Goal: Task Accomplishment & Management: Manage account settings

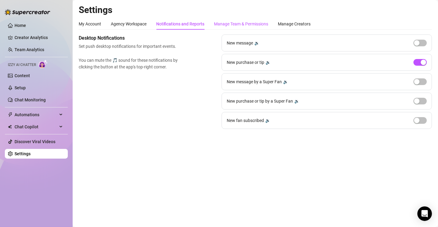
click at [236, 23] on div "Manage Team & Permissions" at bounding box center [241, 24] width 54 height 7
click at [256, 25] on div "Manage Team & Permissions" at bounding box center [241, 24] width 54 height 7
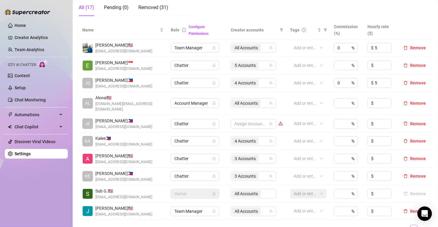
scroll to position [115, 0]
click at [257, 175] on td "3 Accounts" at bounding box center [256, 177] width 59 height 18
click at [251, 172] on div "3 Accounts" at bounding box center [246, 176] width 28 height 8
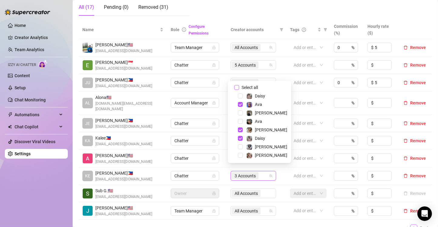
click at [252, 83] on div "Select all [PERSON_NAME] [PERSON_NAME] [PERSON_NAME] [PERSON_NAME] [PERSON_NAME…" at bounding box center [259, 122] width 63 height 82
click at [252, 87] on span "Select all" at bounding box center [249, 87] width 21 height 7
click at [239, 87] on input "Select all" at bounding box center [237, 87] width 5 height 5
click at [252, 87] on span "Select all" at bounding box center [249, 87] width 21 height 7
click at [239, 87] on input "Select all" at bounding box center [237, 87] width 5 height 5
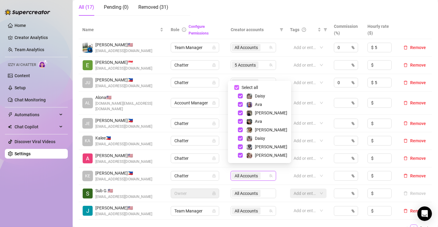
checkbox input "false"
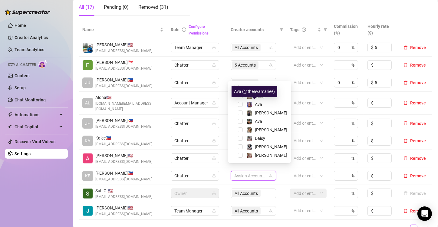
click at [266, 96] on div "Ava (@theavamariee)" at bounding box center [255, 92] width 46 height 12
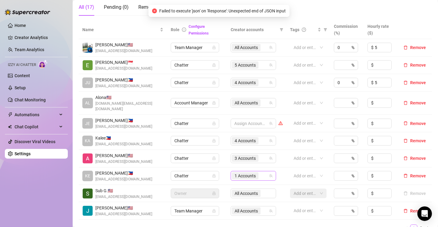
click at [252, 173] on span "1 Accounts" at bounding box center [245, 176] width 21 height 7
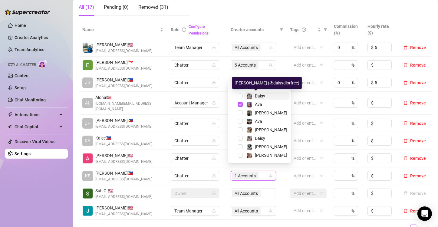
click at [260, 97] on span "Daisy" at bounding box center [260, 96] width 10 height 5
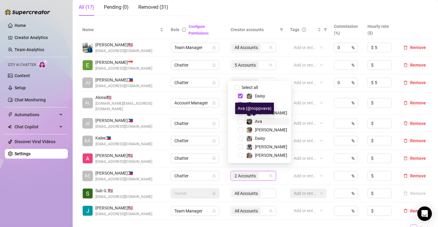
click at [260, 122] on span "Ava" at bounding box center [258, 121] width 7 height 5
click at [261, 129] on span "[PERSON_NAME]" at bounding box center [271, 130] width 32 height 5
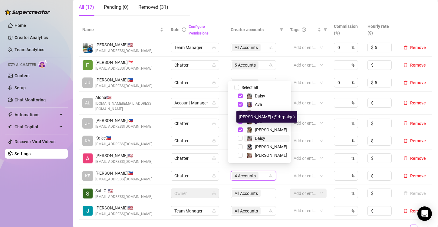
click at [261, 137] on span "Daisy" at bounding box center [260, 138] width 10 height 5
click at [281, 225] on ul "1 2" at bounding box center [256, 228] width 354 height 7
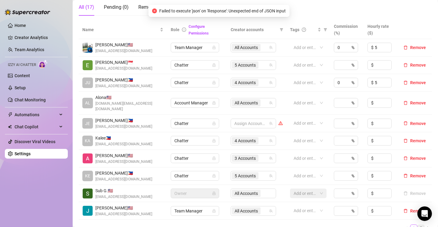
click at [418, 225] on link "2" at bounding box center [421, 228] width 7 height 7
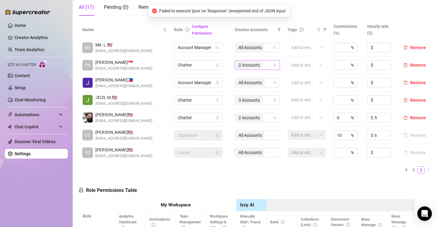
click at [253, 64] on span "2 Accounts" at bounding box center [249, 65] width 21 height 7
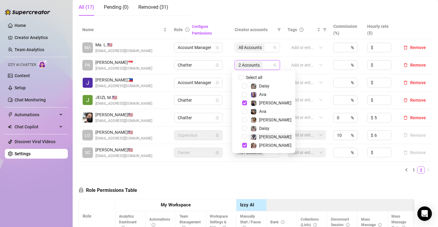
click at [263, 136] on span "[PERSON_NAME]" at bounding box center [275, 137] width 32 height 5
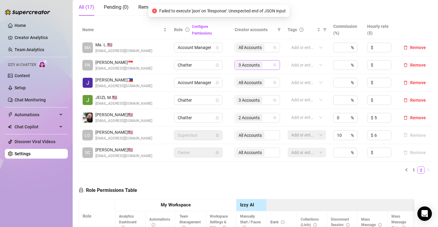
click at [260, 65] on div "3 Accounts" at bounding box center [250, 65] width 28 height 8
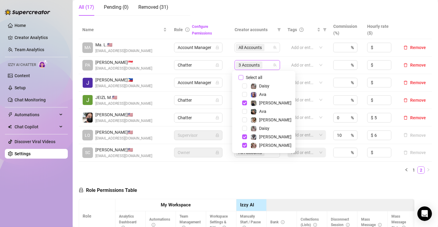
click at [258, 78] on span "Select all" at bounding box center [254, 77] width 21 height 7
click at [244, 78] on input "Select all" at bounding box center [241, 77] width 5 height 5
click at [258, 78] on span "Select all" at bounding box center [254, 77] width 21 height 7
click at [244, 78] on input "Select all" at bounding box center [241, 77] width 5 height 5
checkbox input "false"
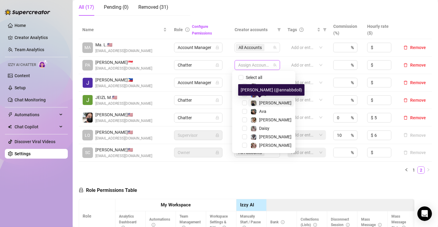
click at [262, 101] on span "[PERSON_NAME]" at bounding box center [275, 103] width 32 height 5
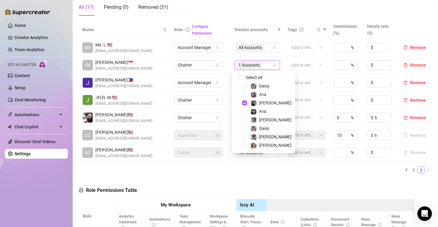
click at [266, 135] on span "[PERSON_NAME]" at bounding box center [275, 137] width 32 height 5
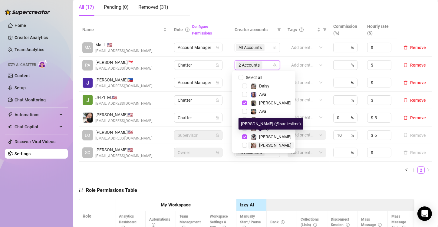
click at [265, 144] on span "[PERSON_NAME]" at bounding box center [275, 145] width 32 height 5
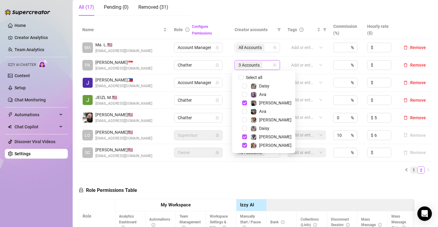
click at [411, 169] on link "1" at bounding box center [414, 170] width 7 height 7
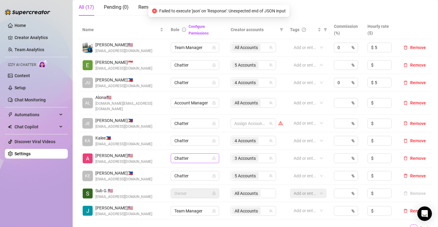
click at [201, 154] on span "Chatter" at bounding box center [195, 158] width 41 height 9
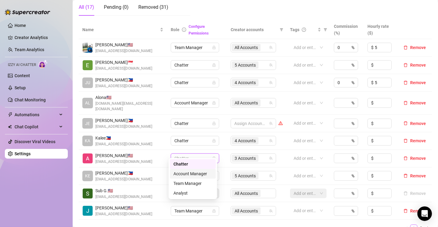
click at [199, 173] on div "Account Manager" at bounding box center [193, 174] width 39 height 7
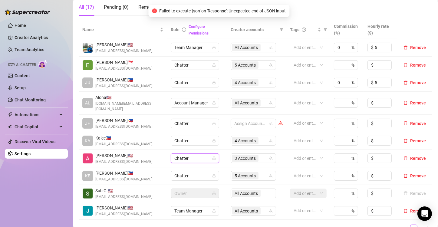
click at [214, 154] on div "Chatter" at bounding box center [195, 159] width 48 height 10
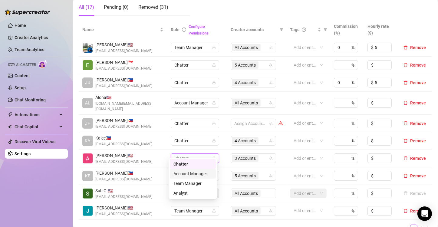
click at [191, 174] on div "Account Manager" at bounding box center [193, 174] width 39 height 7
